Goal: Task Accomplishment & Management: Use online tool/utility

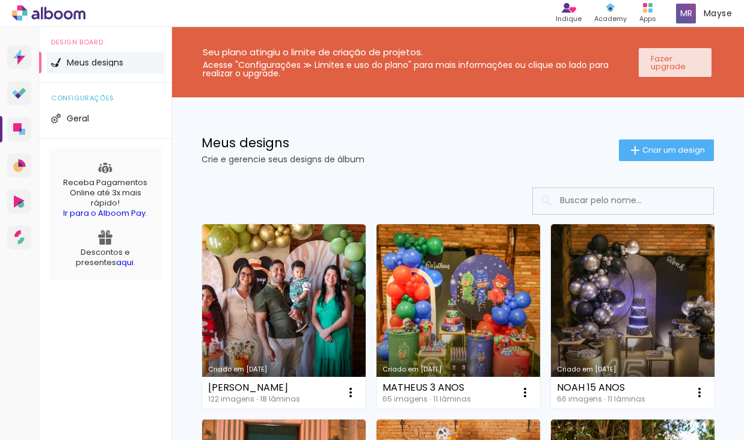
click at [0, 0] on slot "Fazer upgrade" at bounding box center [0, 0] width 0 height 0
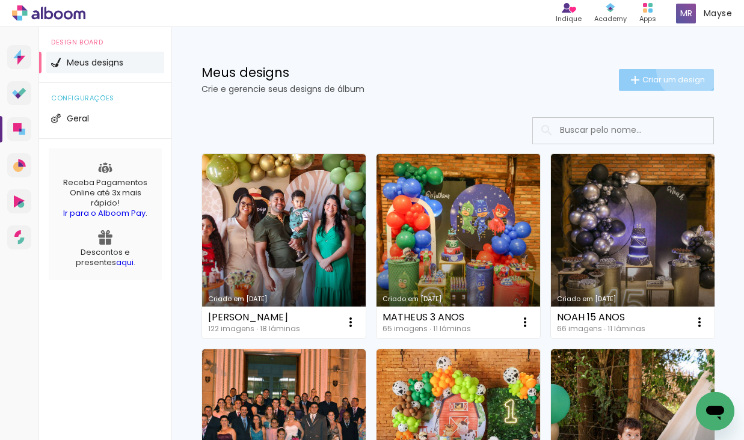
click at [686, 69] on paper-button "Criar um design" at bounding box center [666, 80] width 95 height 22
click at [681, 75] on body "link( href="../../bower_components/polymer/polymer.html" rel="import" ) picture…" at bounding box center [372, 220] width 744 height 440
click at [636, 84] on iron-icon at bounding box center [635, 80] width 14 height 14
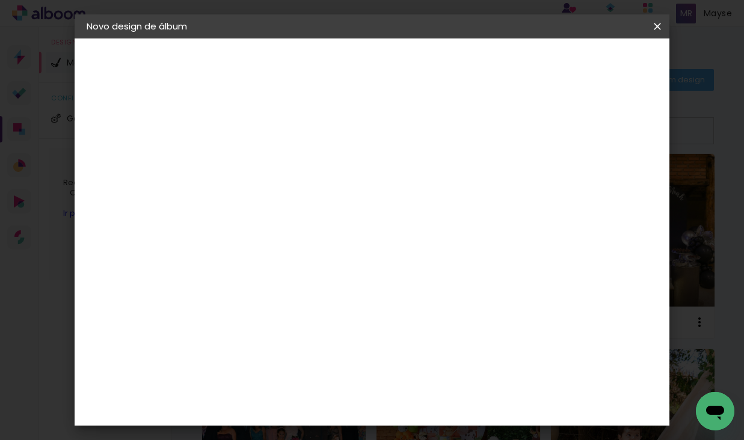
click at [283, 162] on input at bounding box center [283, 161] width 0 height 19
type input "JESSICA"
drag, startPoint x: 589, startPoint y: 54, endPoint x: 607, endPoint y: 58, distance: 18.5
click at [407, 54] on link "Avançar" at bounding box center [374, 64] width 65 height 20
click at [508, 57] on div "Voltar Avançar" at bounding box center [449, 64] width 120 height 20
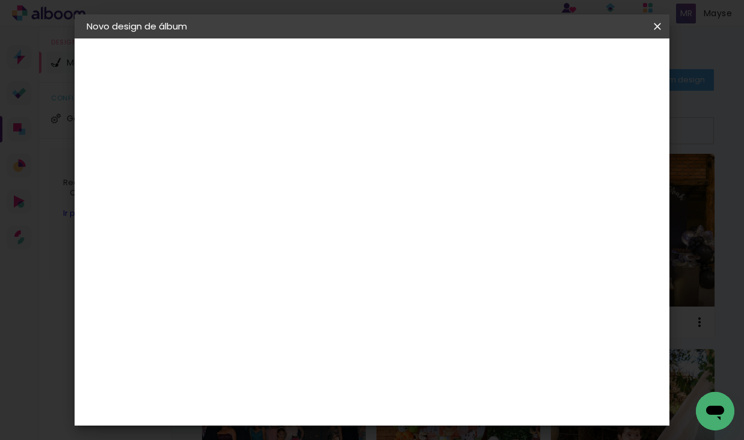
drag, startPoint x: 411, startPoint y: 154, endPoint x: 348, endPoint y: 106, distance: 79.0
click at [348, 106] on div "Fornecedor Escolha um fornecedor ou avance com o tamanho livre. Voltar Avançar" at bounding box center [378, 89] width 295 height 102
click at [312, 232] on div "Canaan Álbuns" at bounding box center [293, 241] width 37 height 19
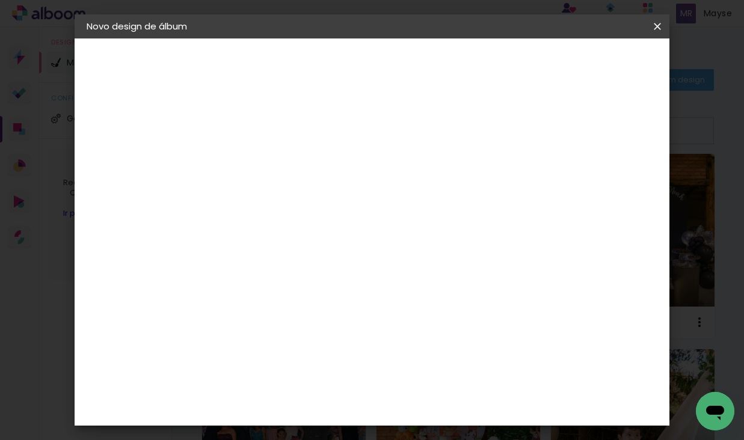
click at [0, 0] on slot "Avançar" at bounding box center [0, 0] width 0 height 0
click at [364, 292] on span "20 × 20" at bounding box center [337, 304] width 56 height 25
click at [0, 0] on slot "Avançar" at bounding box center [0, 0] width 0 height 0
click at [0, 0] on slot "Mostrar sangria" at bounding box center [0, 0] width 0 height 0
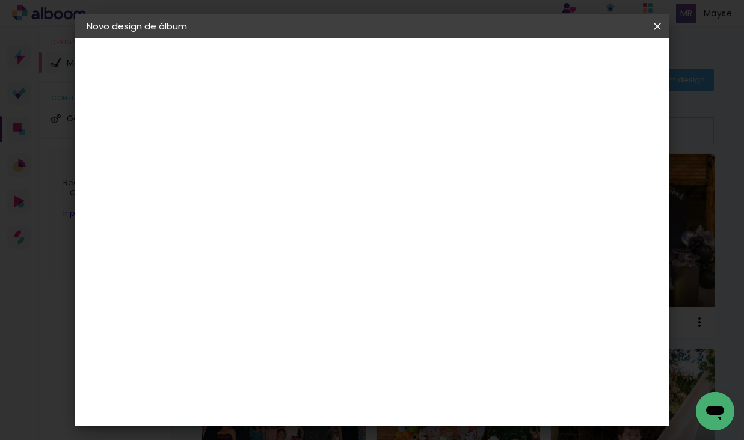
type paper-checkbox "on"
click at [591, 68] on span "Iniciar design" at bounding box center [563, 64] width 55 height 8
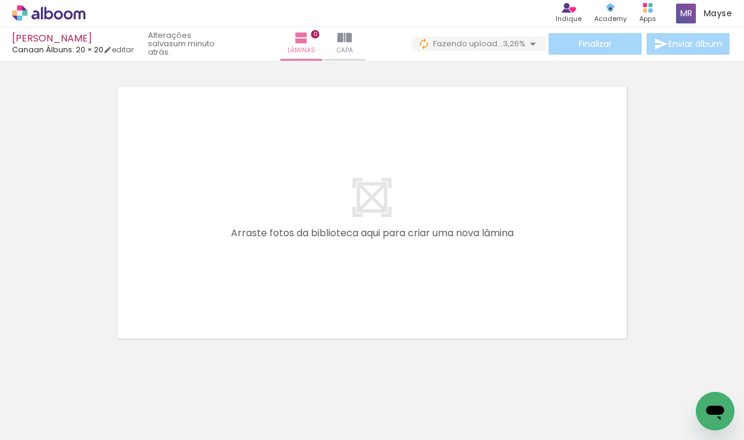
scroll to position [19, 0]
